Goal: Task Accomplishment & Management: Manage account settings

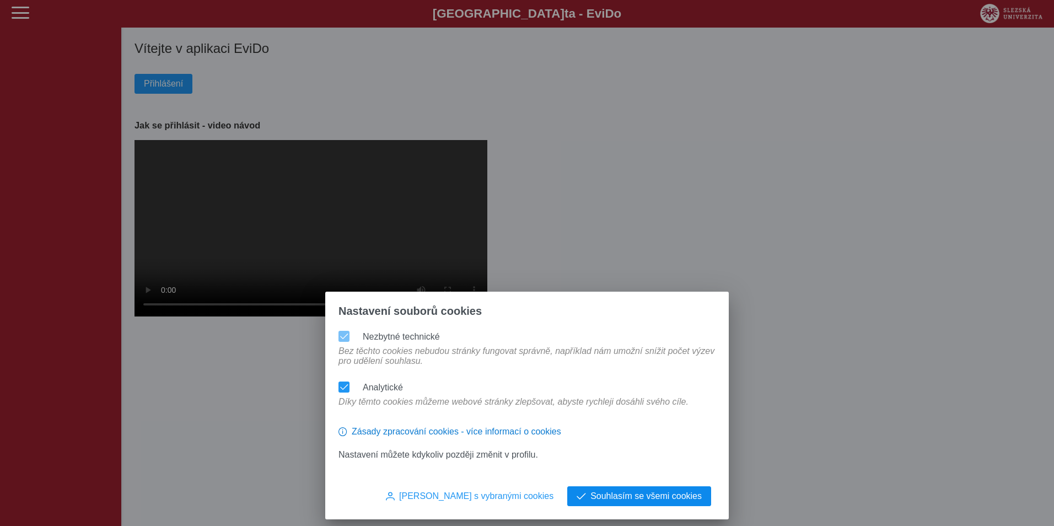
click at [651, 488] on button "Souhlasím se všemi cookies" at bounding box center [639, 496] width 144 height 20
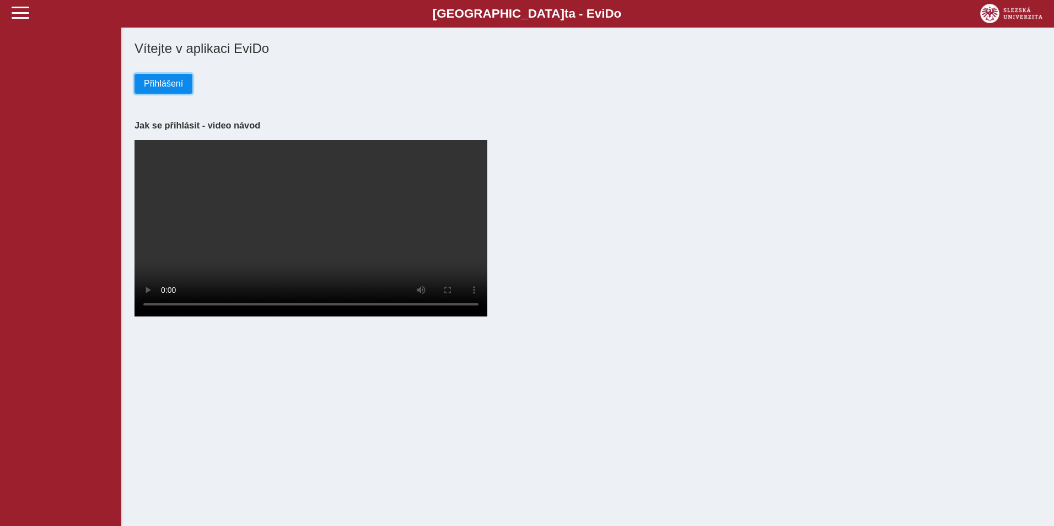
click at [163, 88] on span "Přihlášení" at bounding box center [163, 84] width 39 height 10
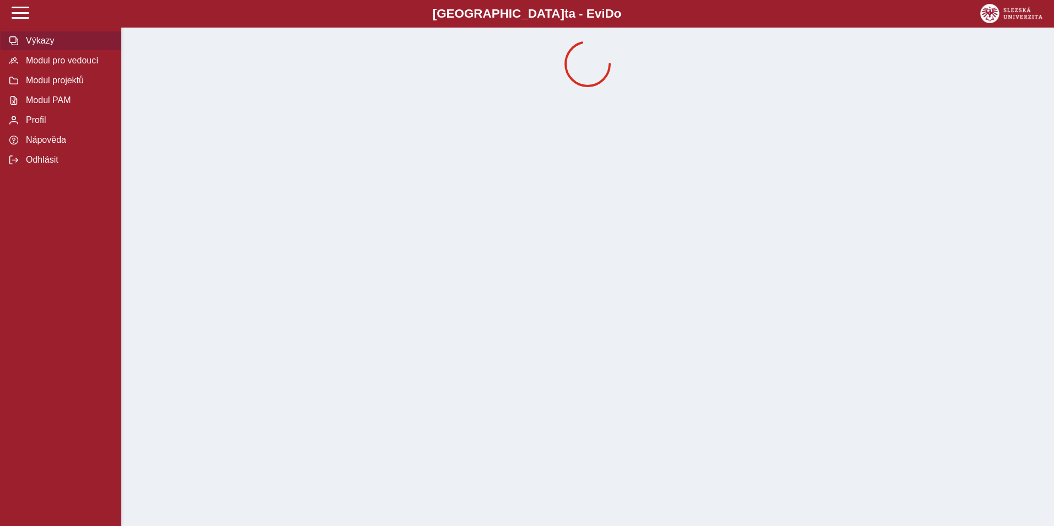
click at [48, 32] on button "Výkazy" at bounding box center [60, 41] width 121 height 20
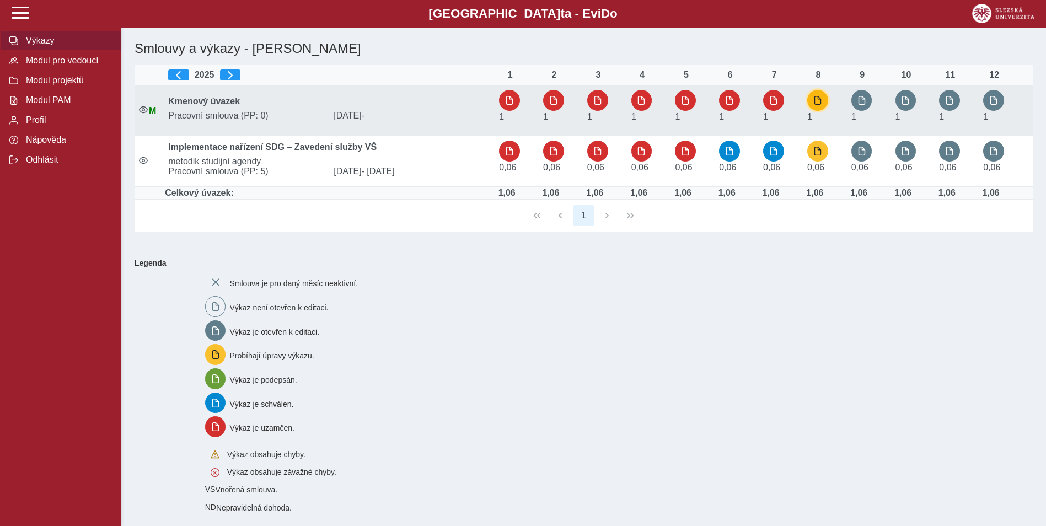
click at [828, 98] on button "button" at bounding box center [817, 100] width 21 height 21
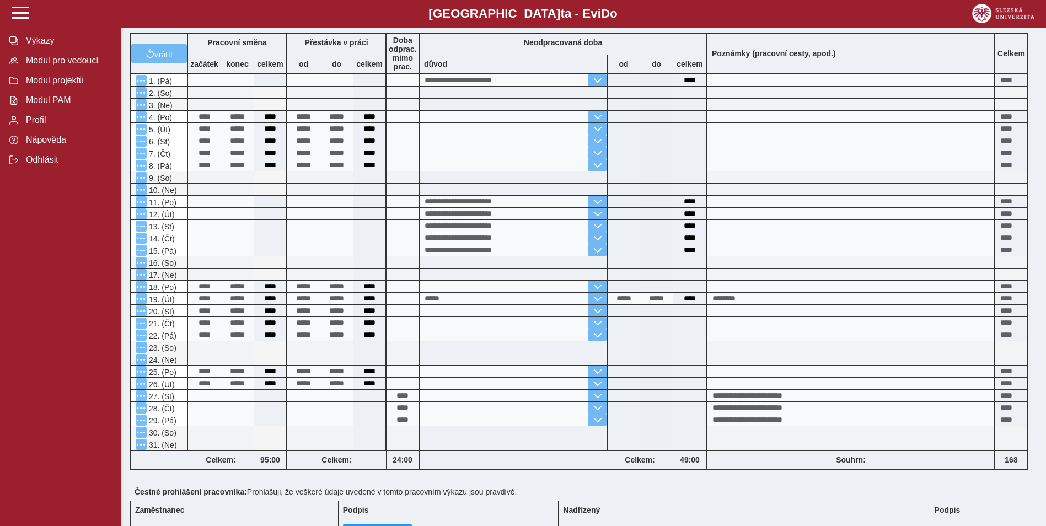
scroll to position [219, 0]
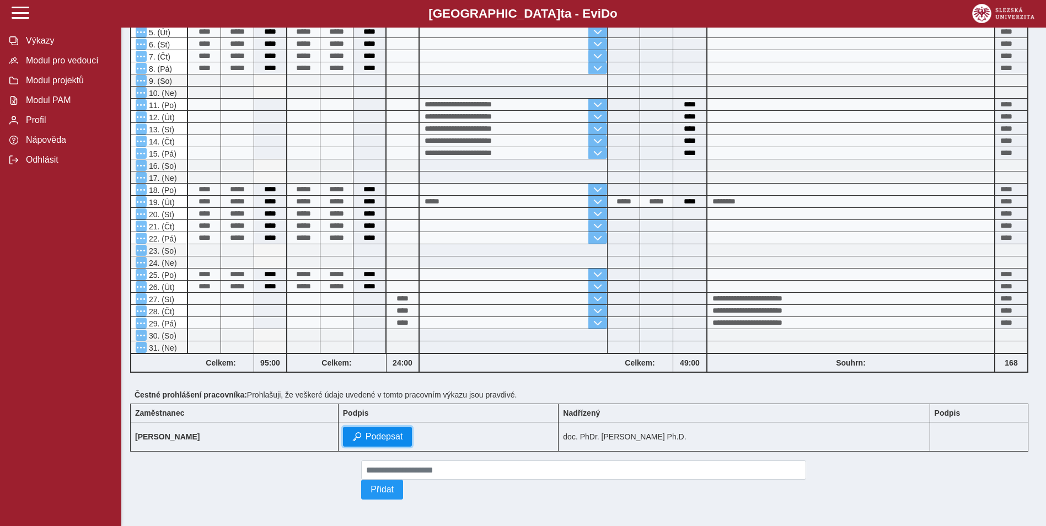
click at [403, 432] on span "Podepsat" at bounding box center [384, 437] width 37 height 10
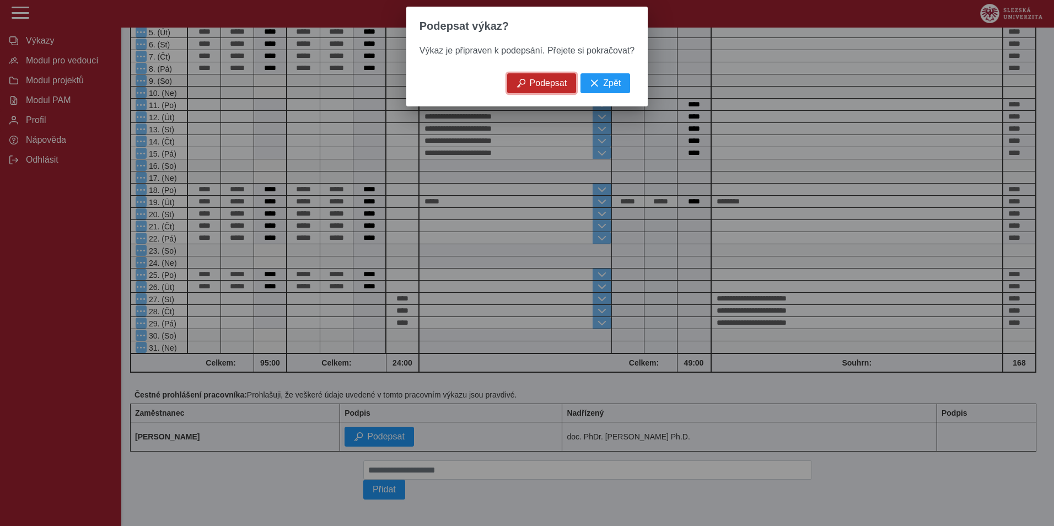
click at [512, 88] on button "Podepsat" at bounding box center [541, 83] width 69 height 20
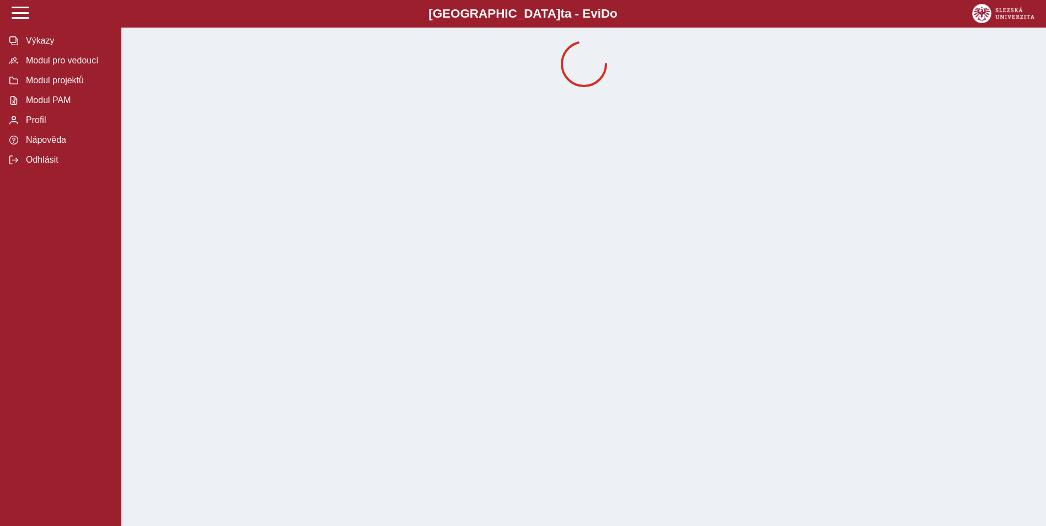
scroll to position [0, 0]
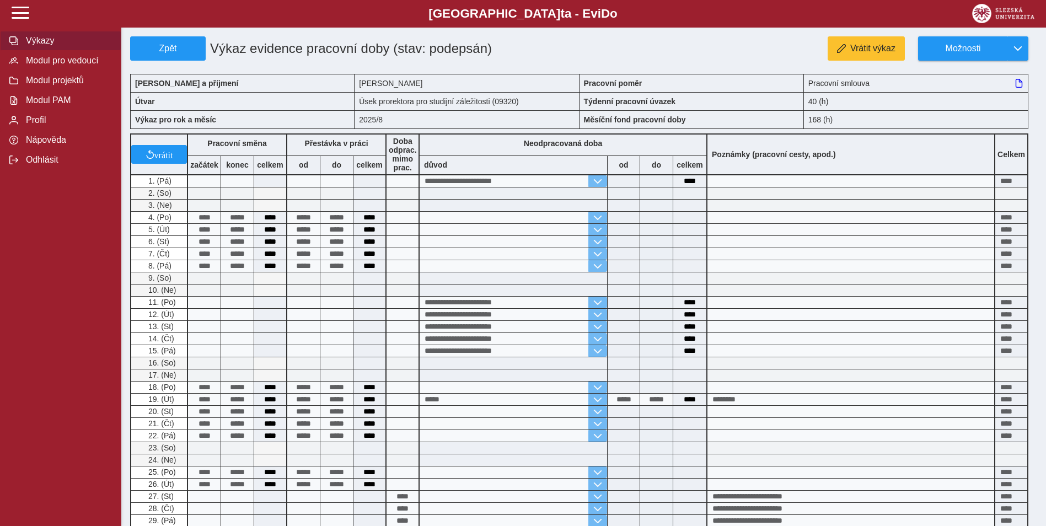
click at [37, 42] on span "Výkazy" at bounding box center [67, 41] width 89 height 10
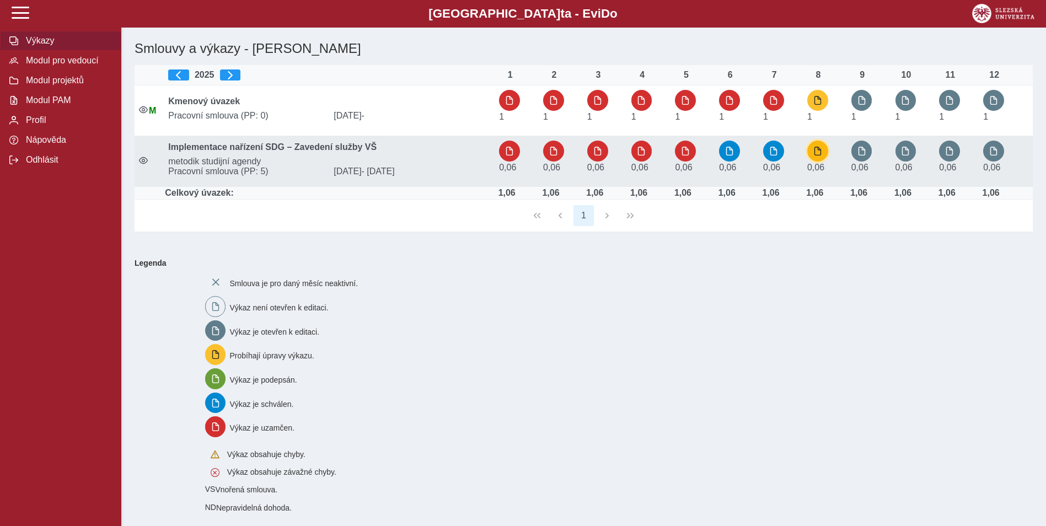
click at [827, 148] on button "button" at bounding box center [817, 151] width 21 height 21
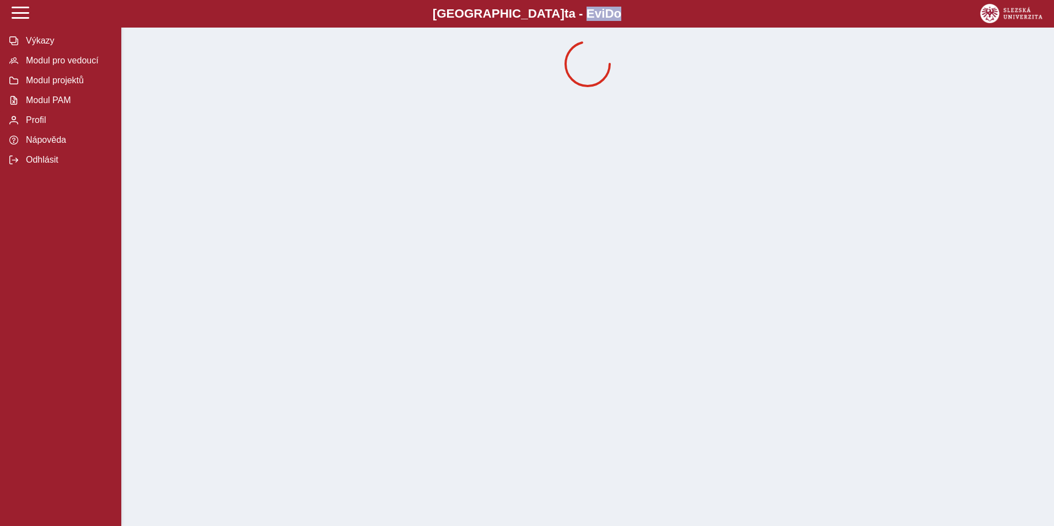
click at [827, 148] on div "Slezská univerzi t a - Evi D o EviDo Výkazy Modul pro vedoucí Modul projektů Mo…" at bounding box center [527, 263] width 1054 height 526
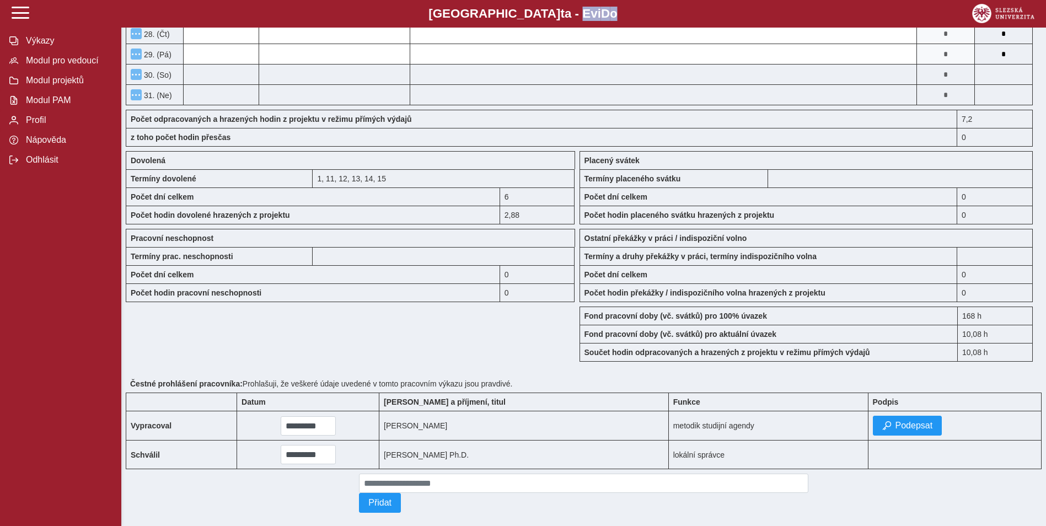
scroll to position [791, 0]
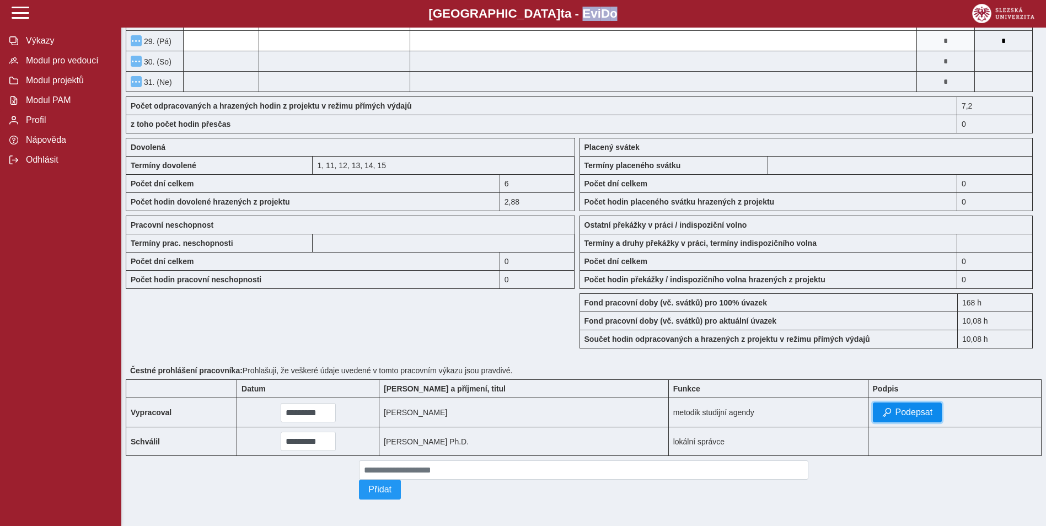
click at [908, 403] on button "Podepsat" at bounding box center [907, 413] width 69 height 20
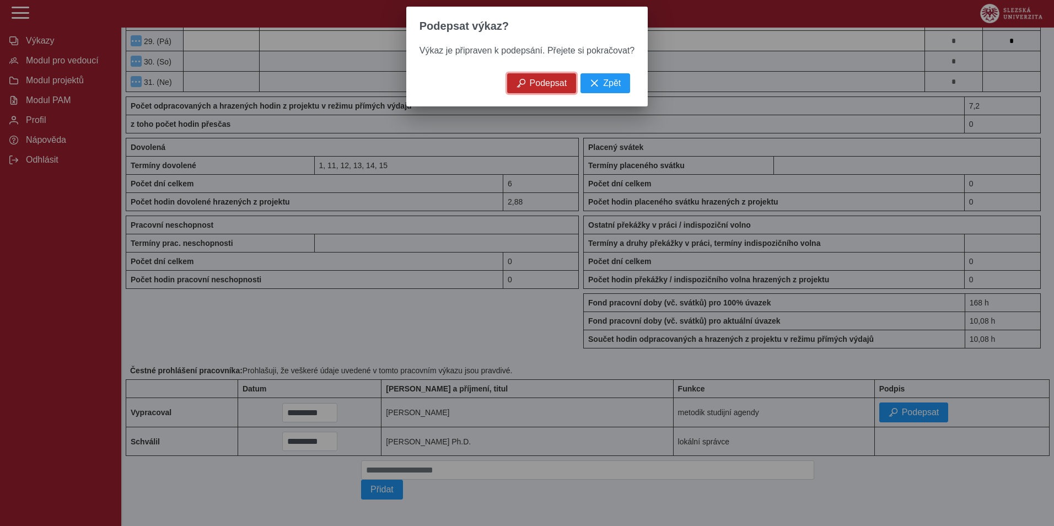
click at [558, 88] on span "Podepsat" at bounding box center [548, 83] width 37 height 10
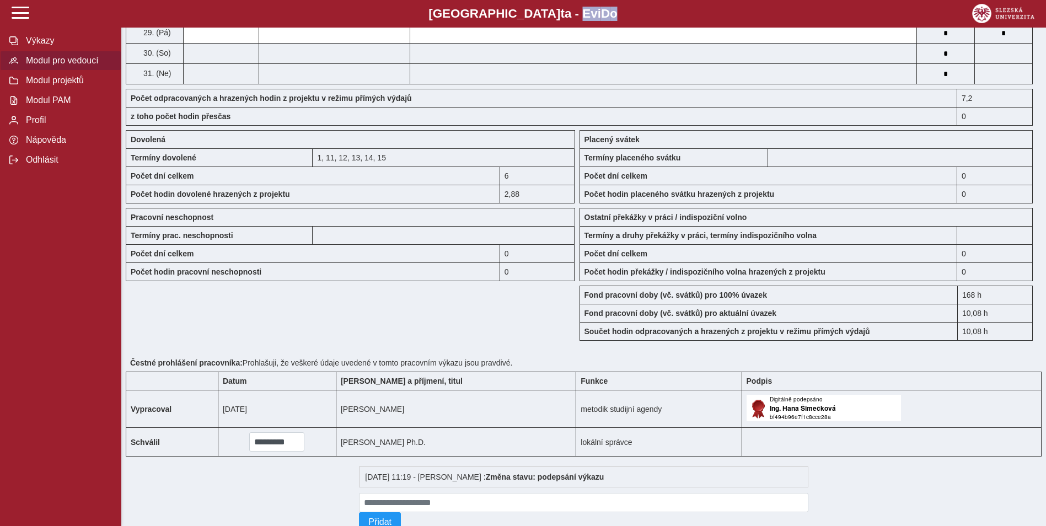
click at [72, 66] on span "Modul pro vedoucí" at bounding box center [67, 61] width 89 height 10
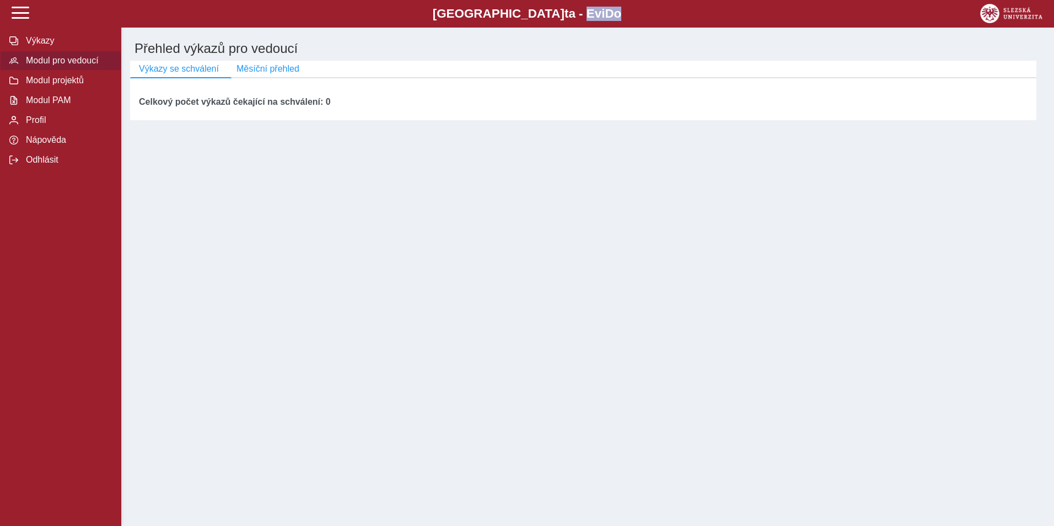
click at [31, 61] on span "Modul pro vedoucí" at bounding box center [67, 61] width 89 height 10
click at [214, 69] on span "Výkazy se schválení" at bounding box center [179, 69] width 80 height 10
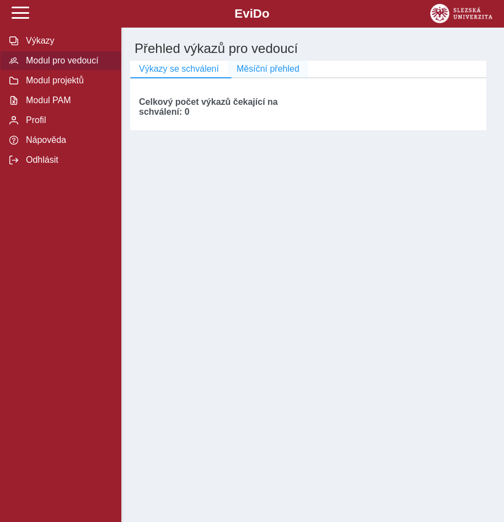
click at [251, 67] on span "Měsíční přehled" at bounding box center [268, 69] width 63 height 10
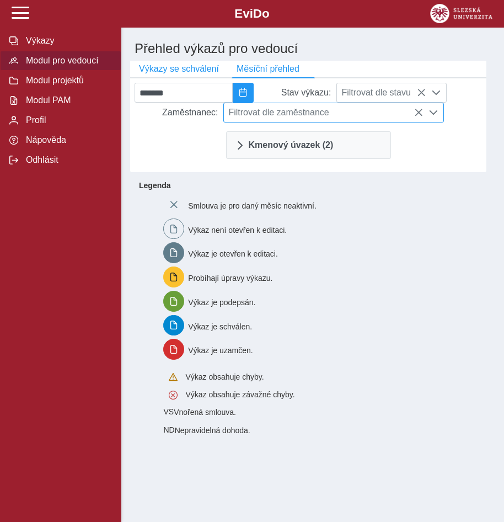
click at [312, 114] on span "Filtrovat dle zaměstnance" at bounding box center [323, 112] width 199 height 19
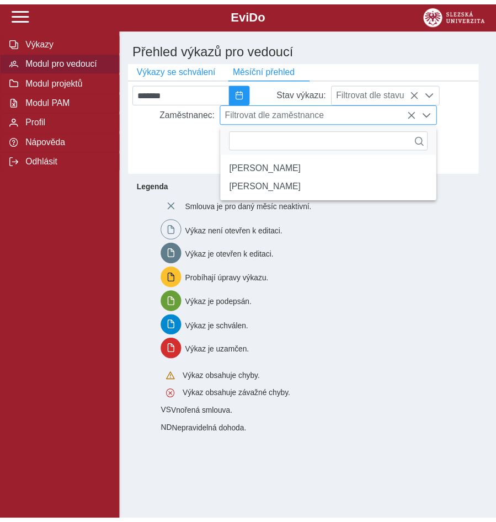
scroll to position [7, 49]
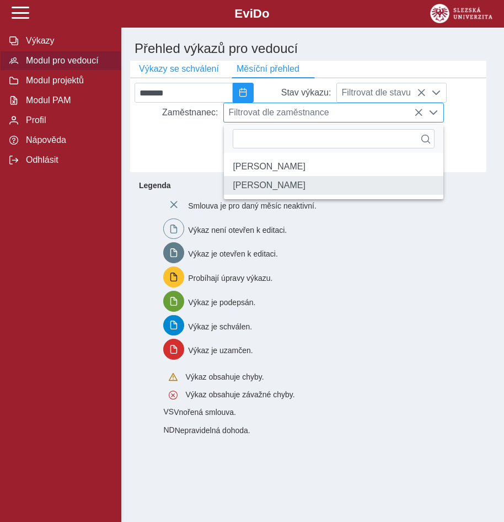
click at [293, 195] on li "Jolana Ducháčková" at bounding box center [333, 185] width 219 height 19
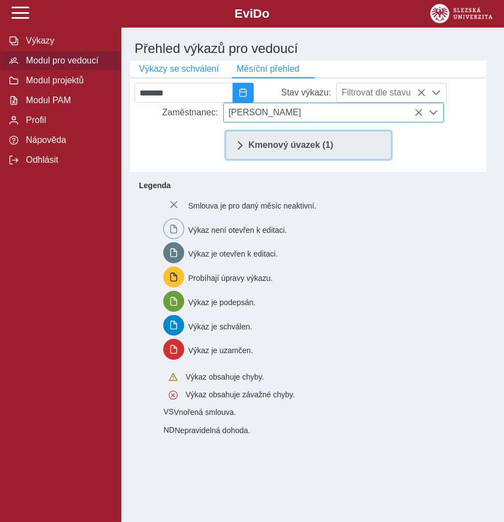
click at [283, 148] on span "Kmenový úvazek (1)" at bounding box center [291, 145] width 85 height 9
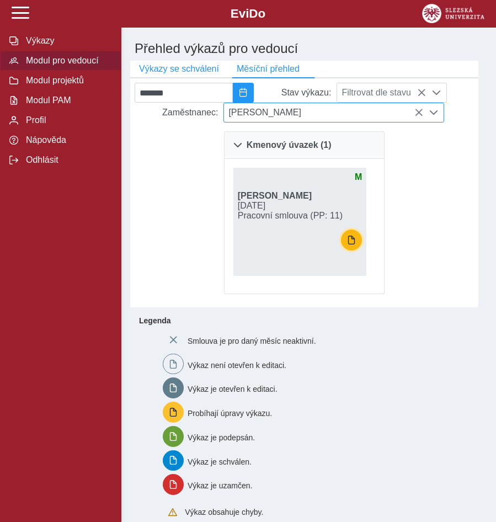
click at [358, 250] on button "button" at bounding box center [351, 239] width 21 height 21
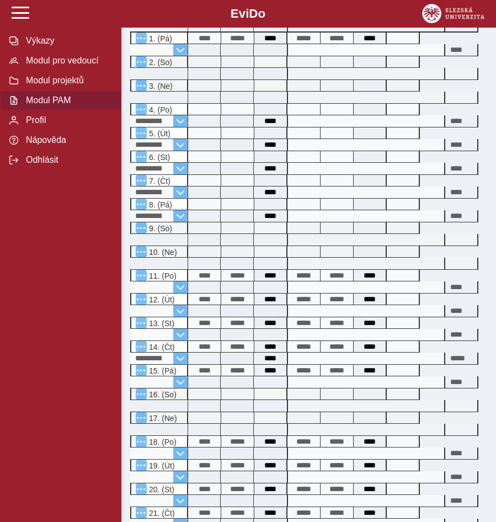
scroll to position [244, 0]
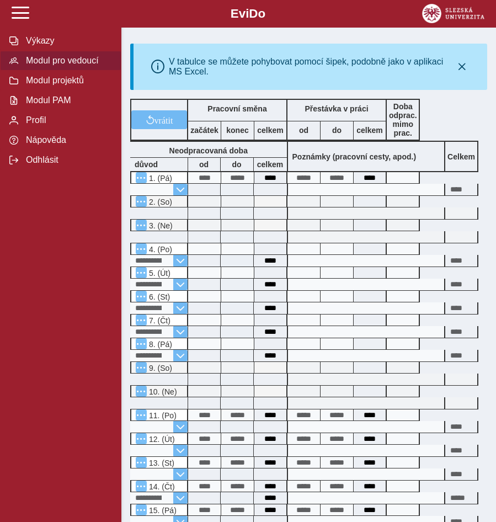
click at [40, 61] on span "Modul pro vedoucí" at bounding box center [67, 61] width 89 height 10
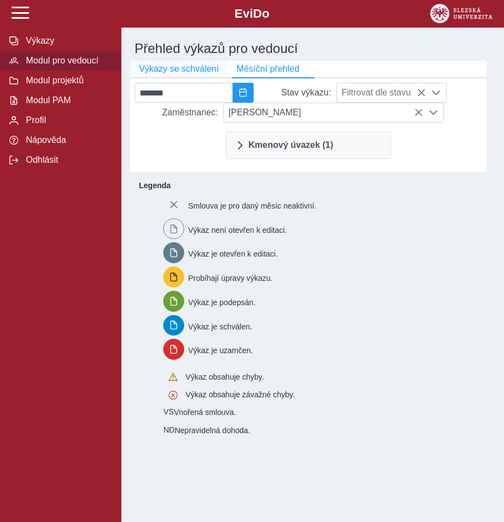
click at [163, 73] on span "Výkazy se schválení" at bounding box center [179, 69] width 80 height 10
